Goal: Check status

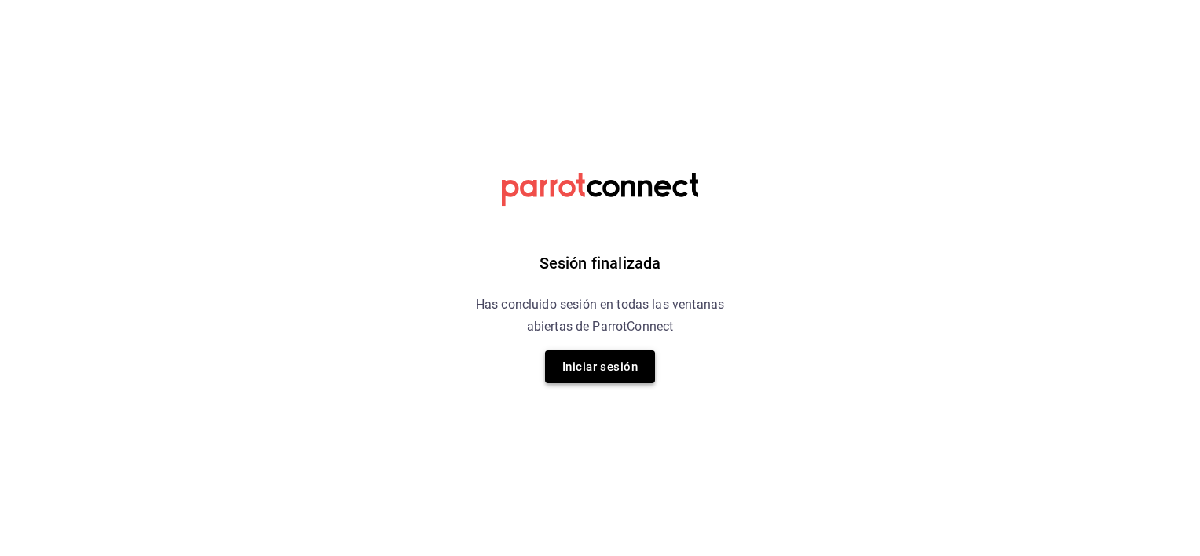
click at [618, 365] on button "Iniciar sesión" at bounding box center [600, 366] width 110 height 33
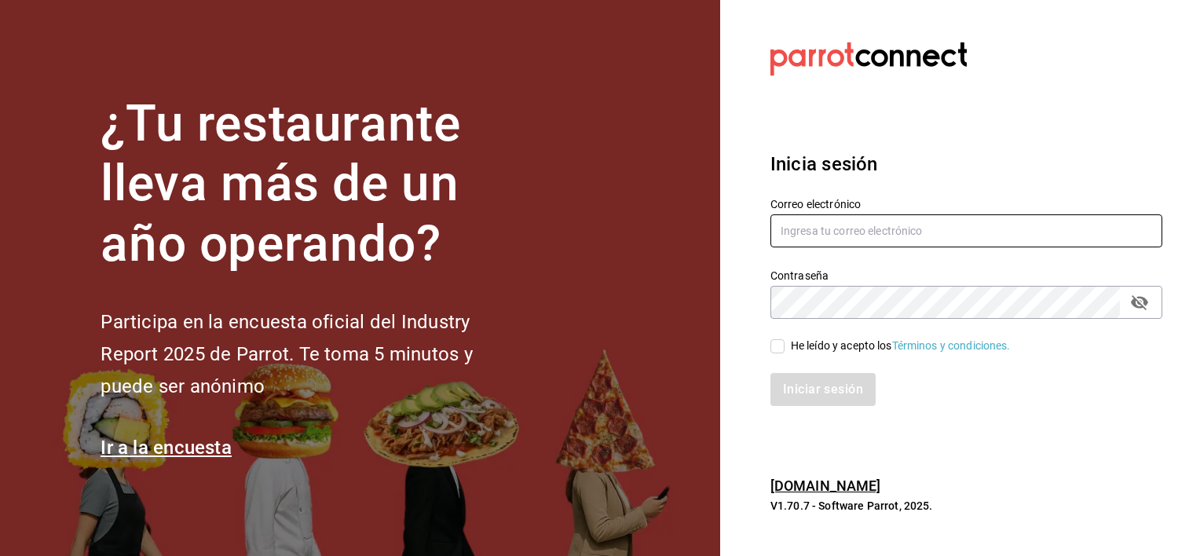
type input "[EMAIL_ADDRESS][DOMAIN_NAME]"
click at [775, 349] on input "He leído y acepto los Términos y condiciones." at bounding box center [778, 346] width 14 height 14
checkbox input "true"
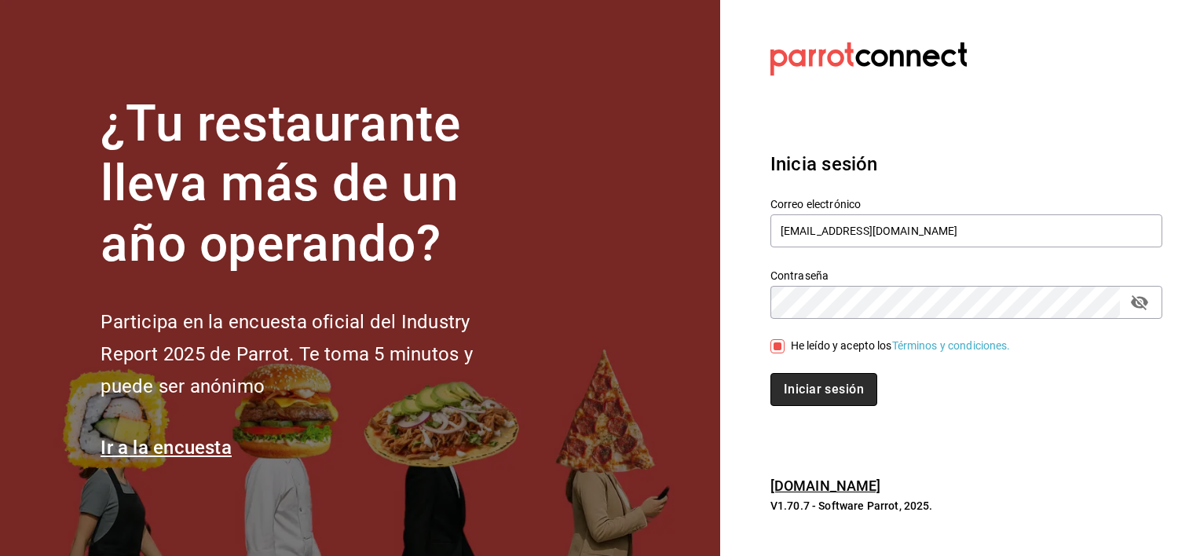
click at [800, 388] on button "Iniciar sesión" at bounding box center [824, 389] width 107 height 33
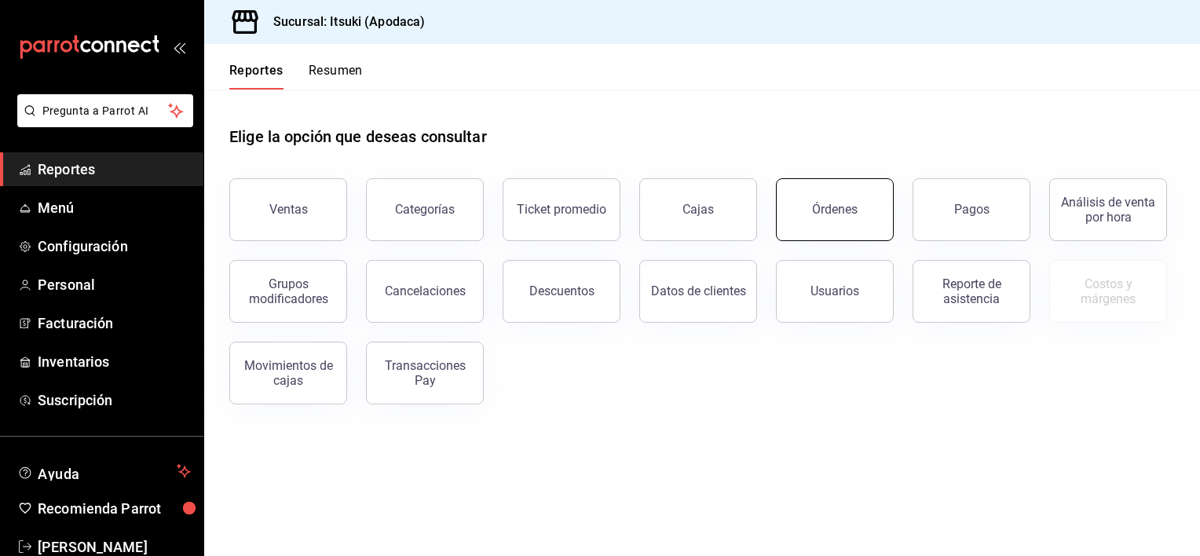
click at [819, 201] on button "Órdenes" at bounding box center [835, 209] width 118 height 63
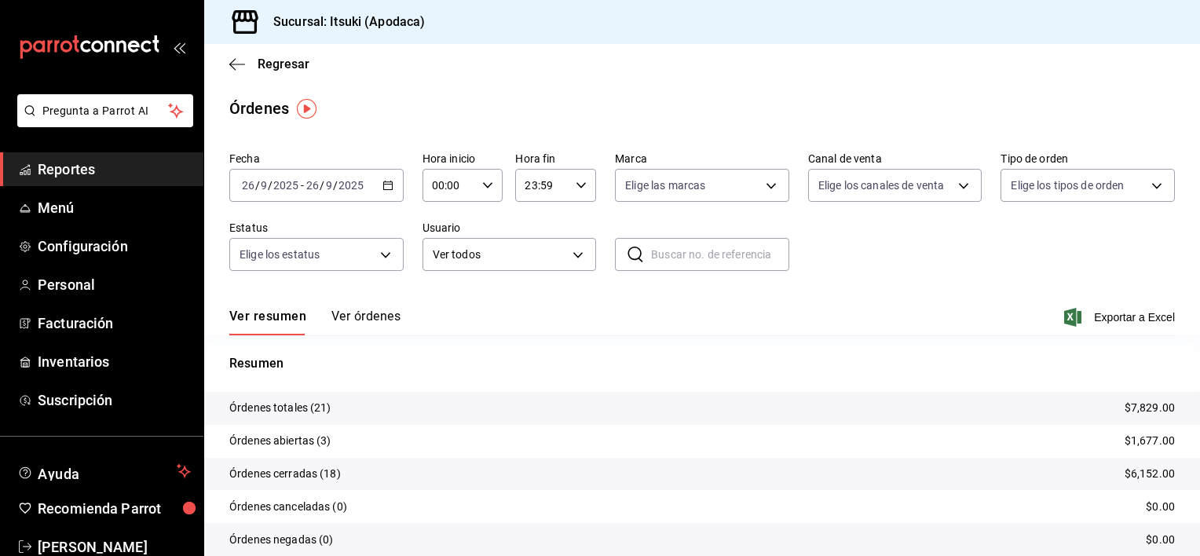
click at [391, 186] on div "2025-09-26 26 / 9 / 2025 - 2025-09-26 26 / 9 / 2025" at bounding box center [316, 185] width 174 height 33
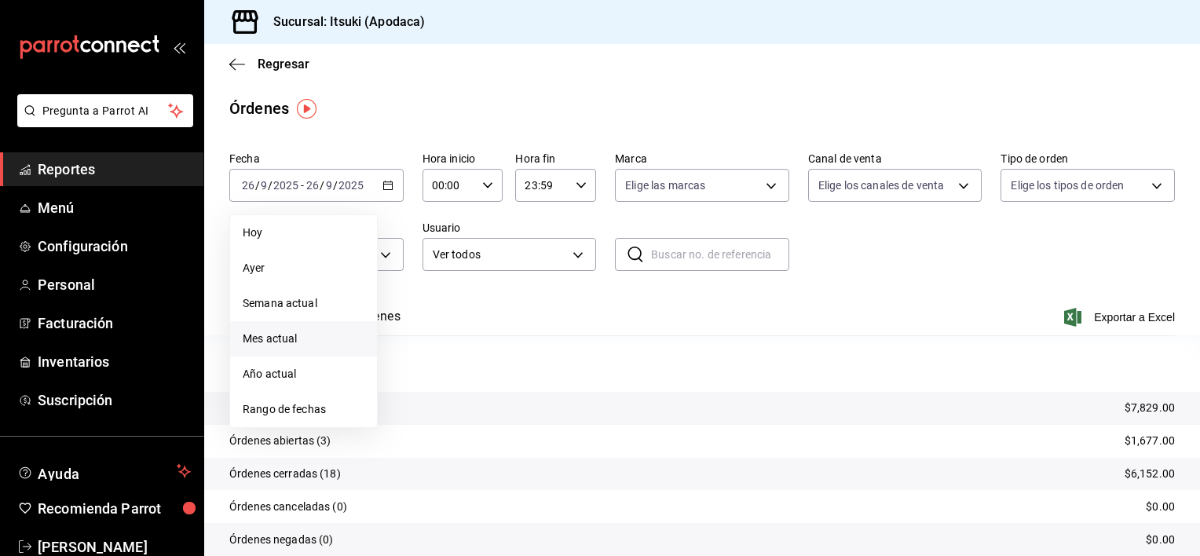
click at [295, 335] on span "Mes actual" at bounding box center [304, 339] width 122 height 16
